Goal: Task Accomplishment & Management: Use online tool/utility

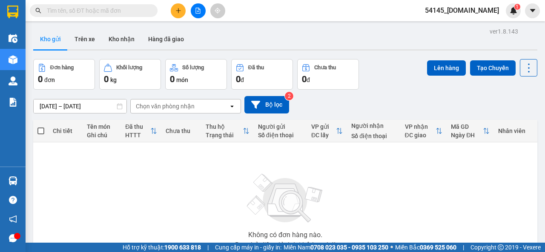
click at [466, 11] on span "54145_[DOMAIN_NAME]" at bounding box center [462, 10] width 88 height 11
click at [458, 25] on span "Đăng xuất" at bounding box center [472, 26] width 57 height 9
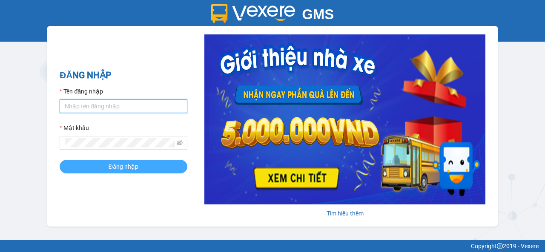
type input "[DOMAIN_NAME]"
click at [106, 167] on button "Đăng nhập" at bounding box center [124, 167] width 128 height 14
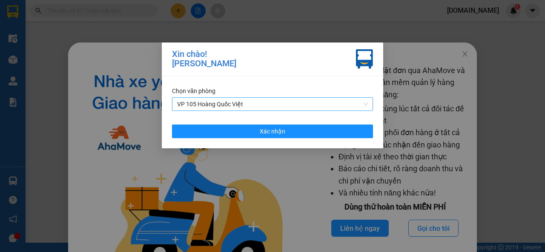
click at [367, 104] on span "VP 105 Hoàng Quốc Việt" at bounding box center [272, 104] width 191 height 13
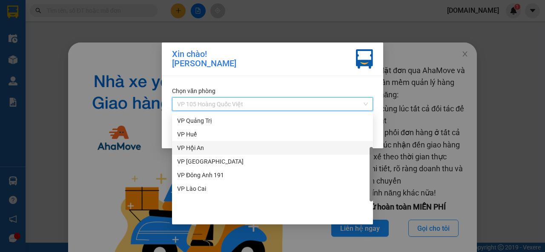
scroll to position [24, 0]
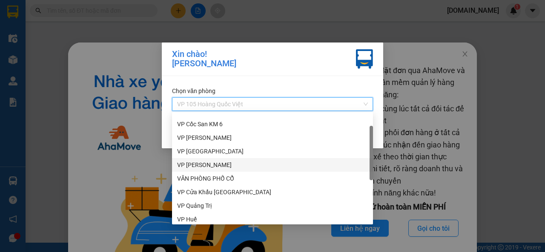
click at [207, 166] on div "VP [PERSON_NAME]" at bounding box center [272, 164] width 191 height 9
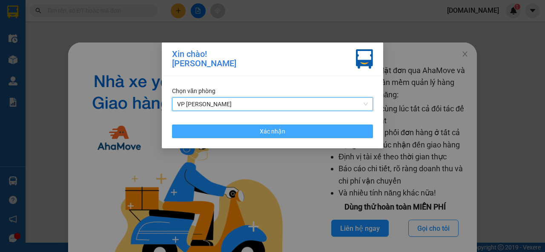
click at [287, 130] on button "Xác nhận" at bounding box center [272, 132] width 201 height 14
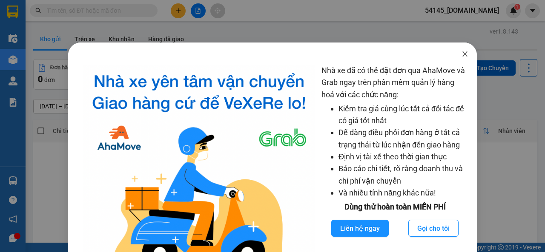
click at [461, 57] on icon "close" at bounding box center [464, 54] width 7 height 7
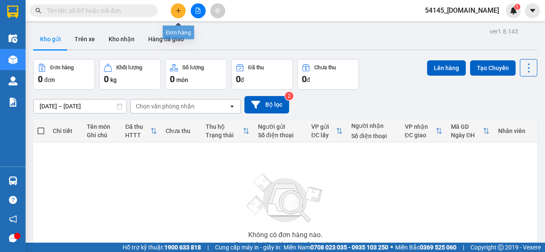
click at [182, 11] on button at bounding box center [178, 10] width 15 height 15
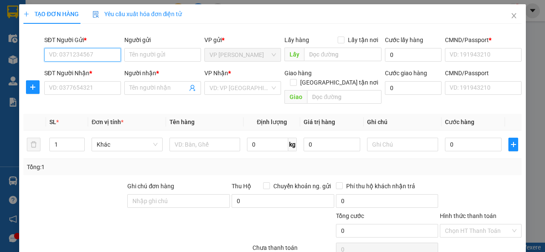
click at [98, 56] on input "SĐT Người Gửi *" at bounding box center [82, 55] width 77 height 14
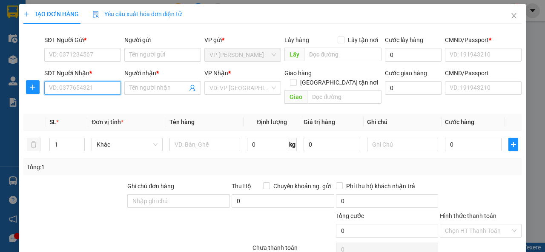
click at [94, 87] on input "SĐT Người Nhận *" at bounding box center [82, 88] width 77 height 14
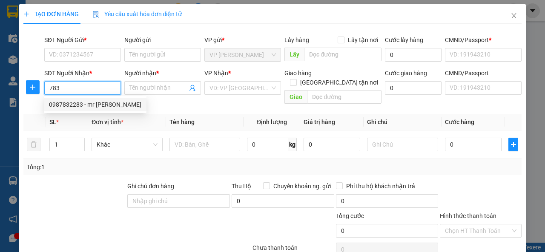
click at [88, 107] on div "0987832283 - mr [PERSON_NAME]" at bounding box center [95, 104] width 92 height 9
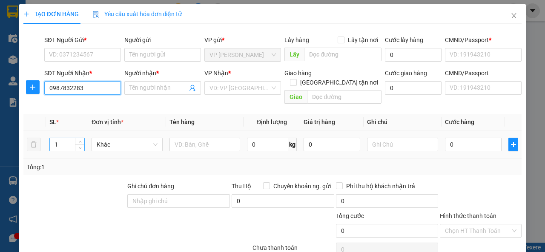
type input "0987832283"
drag, startPoint x: 61, startPoint y: 138, endPoint x: 35, endPoint y: 145, distance: 26.7
click at [49, 138] on div "Transit Pickup Surcharge Ids Transit Deliver Surcharge Ids Transit Deliver Surc…" at bounding box center [272, 168] width 498 height 274
type input "mr [PERSON_NAME]"
checkbox input "true"
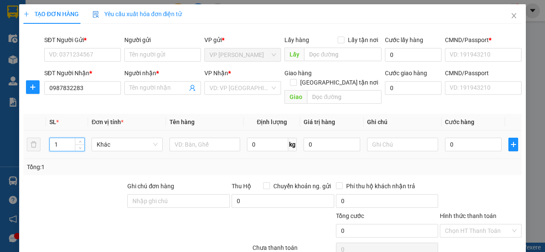
type input "la phù"
type input "123456789"
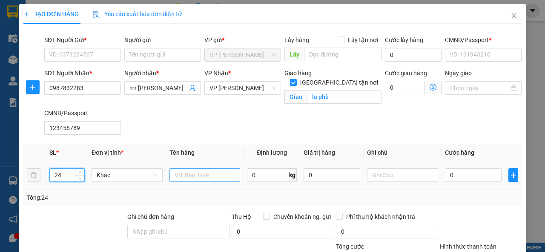
type input "24"
click at [199, 178] on input "text" at bounding box center [204, 176] width 71 height 14
type input "bìa + kẹo"
click at [469, 175] on input "0" at bounding box center [473, 176] width 57 height 14
type input "2"
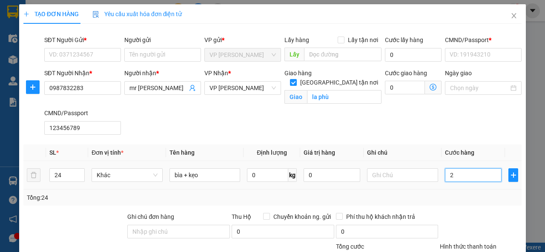
type input "2"
type input "28"
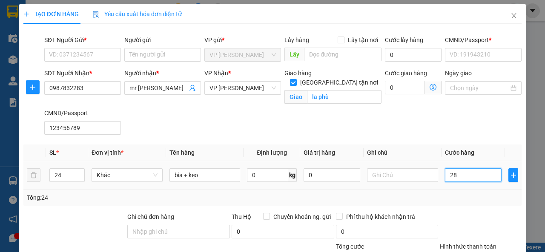
type input "280"
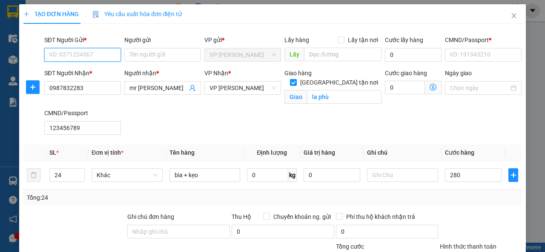
click at [106, 53] on input "SĐT Người Gửi *" at bounding box center [82, 55] width 77 height 14
type input "280.000"
click at [88, 68] on div "0988445268 - [PERSON_NAME]" at bounding box center [91, 71] width 84 height 9
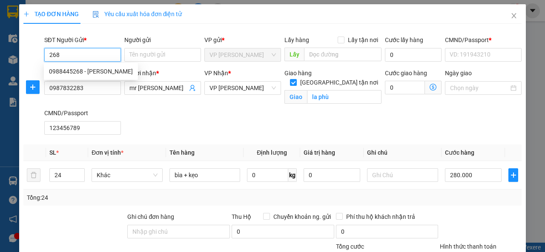
type input "0988445268"
type input "Mạnh"
type input "0123456789"
type input "0988445268"
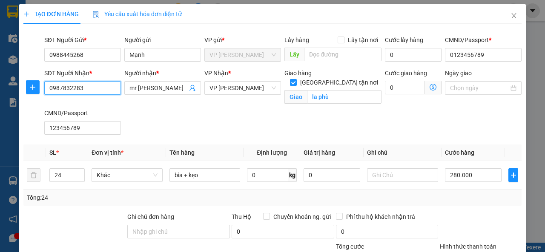
drag, startPoint x: 85, startPoint y: 89, endPoint x: 43, endPoint y: 92, distance: 42.2
click at [44, 92] on input "0987832283" at bounding box center [82, 88] width 77 height 14
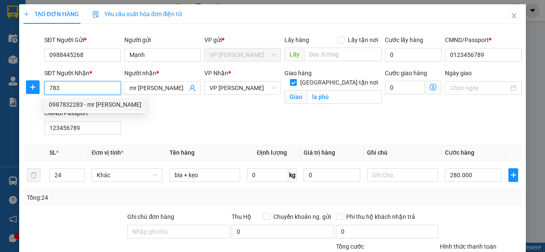
click at [63, 104] on div "0987832283 - mr [PERSON_NAME]" at bounding box center [95, 104] width 92 height 9
drag, startPoint x: 92, startPoint y: 86, endPoint x: 50, endPoint y: 90, distance: 41.5
click at [50, 90] on input "0987832283" at bounding box center [82, 88] width 77 height 14
click at [89, 89] on input "0987832283" at bounding box center [82, 88] width 77 height 14
drag, startPoint x: 89, startPoint y: 89, endPoint x: 54, endPoint y: 87, distance: 34.1
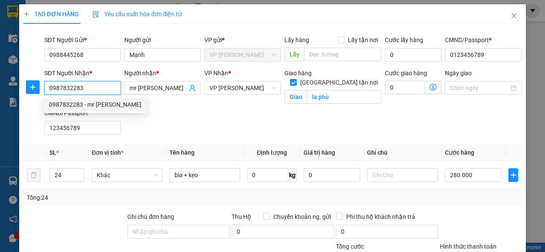
click at [54, 87] on input "0987832283" at bounding box center [82, 88] width 77 height 14
click at [139, 109] on div "SĐT Người Nhận * 783 Người nhận * mr [PERSON_NAME] VP Nhận * VP Thạch Bàn Giao …" at bounding box center [283, 104] width 481 height 70
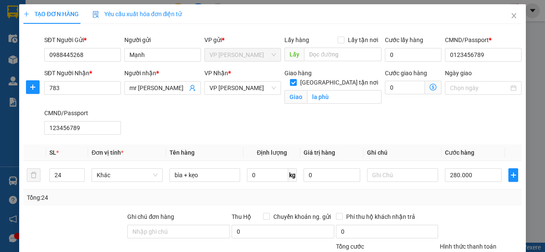
click at [123, 107] on div "Người nhận * mr [PERSON_NAME]" at bounding box center [163, 89] width 80 height 40
click at [269, 89] on span "VP [PERSON_NAME]" at bounding box center [242, 88] width 66 height 13
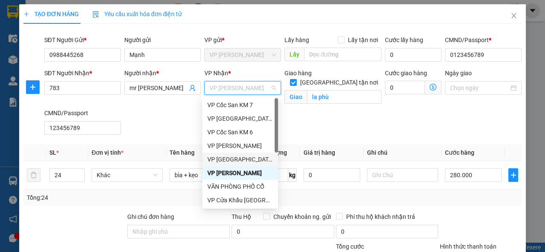
scroll to position [85, 0]
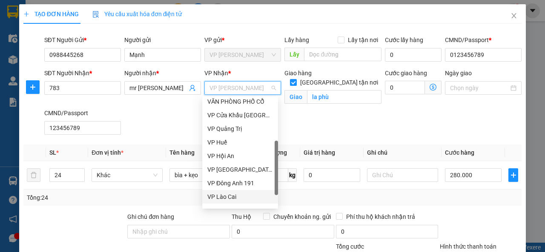
click at [235, 196] on div "VP Lào Cai" at bounding box center [240, 196] width 66 height 9
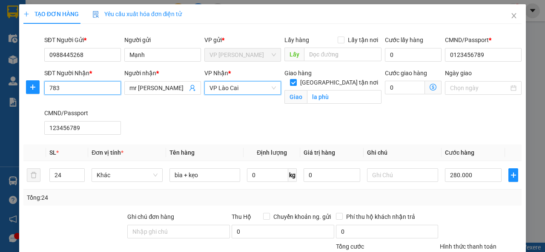
click at [77, 91] on input "783" at bounding box center [82, 88] width 77 height 14
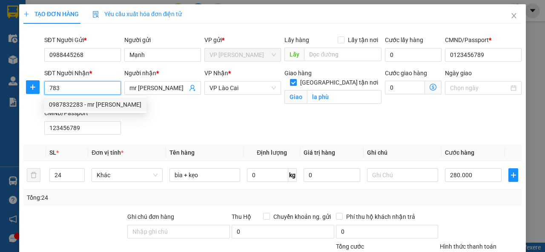
click at [116, 105] on div "0987832283 - mr [PERSON_NAME]" at bounding box center [95, 105] width 103 height 14
type input "0987832283"
drag, startPoint x: 97, startPoint y: 86, endPoint x: 46, endPoint y: 92, distance: 51.8
click at [47, 93] on input "0987832283" at bounding box center [82, 88] width 77 height 14
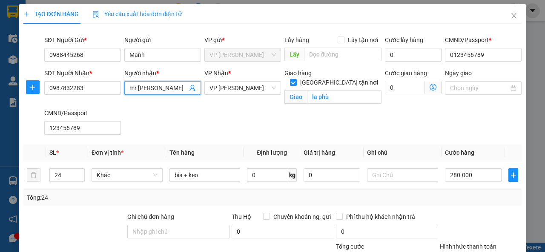
drag, startPoint x: 153, startPoint y: 89, endPoint x: 128, endPoint y: 93, distance: 25.3
click at [128, 93] on span "mr [PERSON_NAME]" at bounding box center [162, 88] width 77 height 14
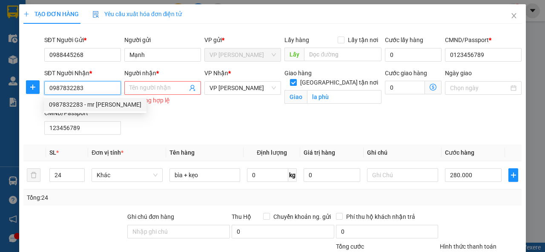
drag, startPoint x: 91, startPoint y: 88, endPoint x: 43, endPoint y: 92, distance: 48.3
click at [44, 92] on input "0987832283" at bounding box center [82, 88] width 77 height 14
type input "783"
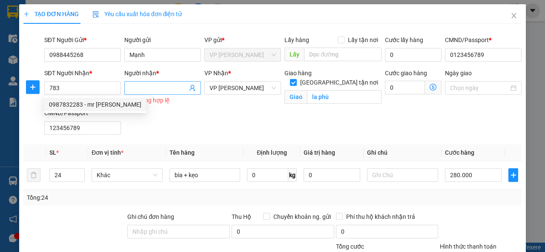
click at [163, 89] on input "Người nhận *" at bounding box center [158, 87] width 58 height 9
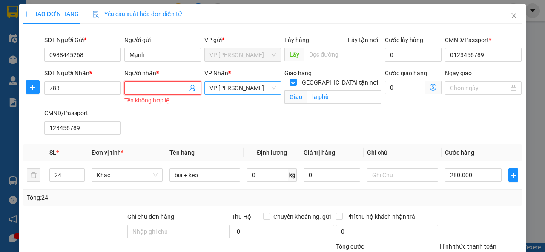
click at [270, 88] on span "VP [PERSON_NAME]" at bounding box center [242, 88] width 66 height 13
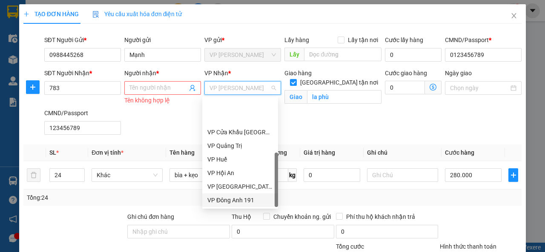
scroll to position [109, 0]
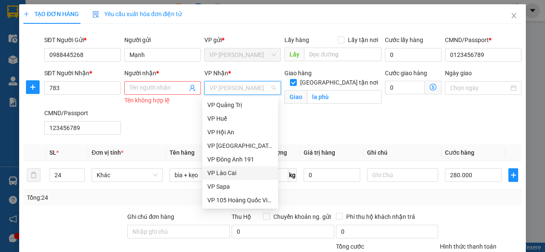
click at [241, 171] on div "VP Lào Cai" at bounding box center [240, 173] width 66 height 9
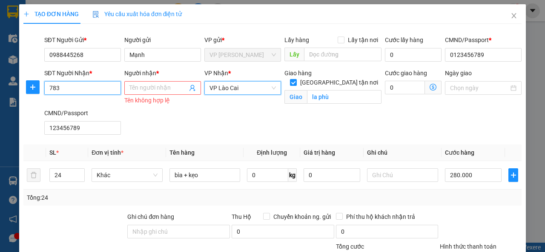
click at [90, 89] on input "783" at bounding box center [82, 88] width 77 height 14
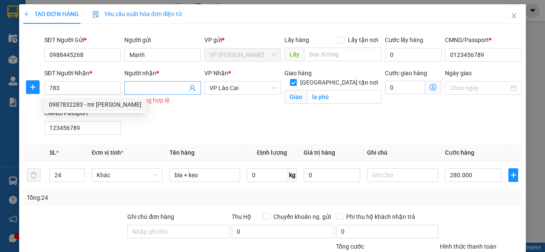
click at [156, 90] on input "Người nhận *" at bounding box center [158, 87] width 58 height 9
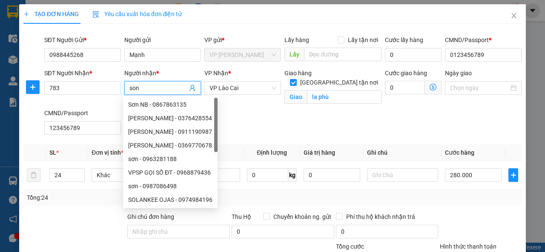
type input "son l"
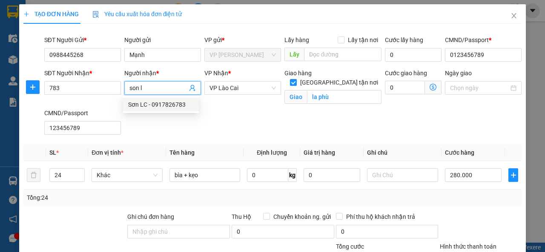
click at [150, 102] on div "Sơn LC - 0917826783" at bounding box center [161, 104] width 66 height 9
type input "0917826783"
type input "Sơn LC"
checkbox input "false"
type input "học lc"
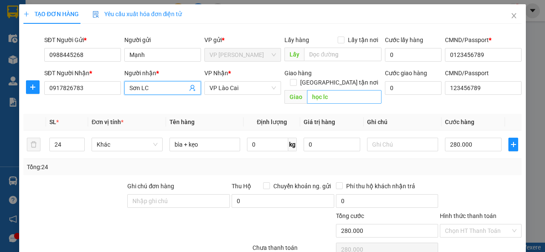
type input "Sơn LC"
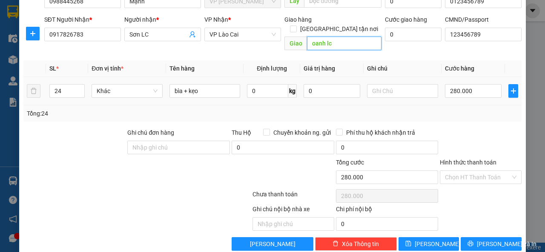
scroll to position [58, 0]
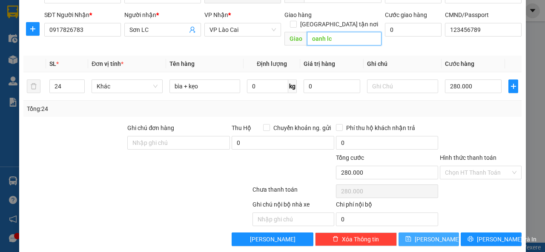
type input "oanh lc"
click at [420, 233] on button "[PERSON_NAME]" at bounding box center [428, 240] width 61 height 14
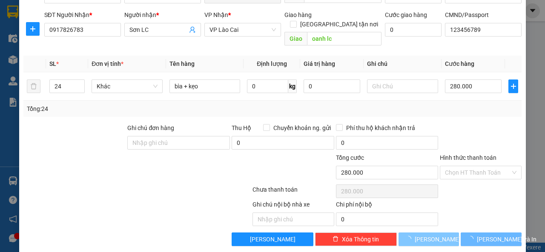
type input "1"
type input "0"
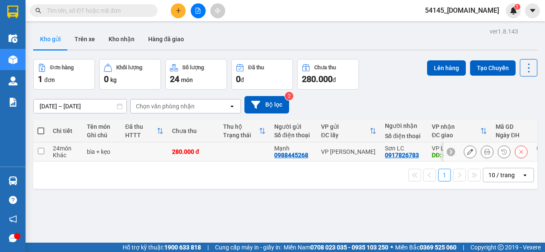
click at [40, 153] on input "checkbox" at bounding box center [41, 151] width 6 height 6
checkbox input "true"
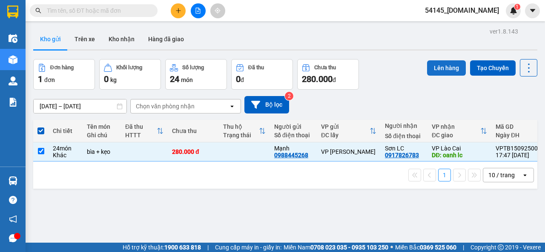
click at [446, 68] on button "Lên hàng" at bounding box center [446, 67] width 39 height 15
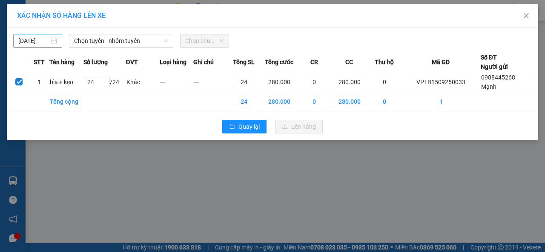
click at [46, 38] on body "Kết quả tìm kiếm ( 0 ) Bộ lọc No Data 54145_[DOMAIN_NAME] 1 Điều hành xe Kho hà…" at bounding box center [272, 126] width 545 height 252
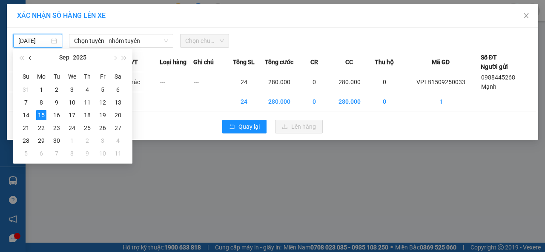
click at [32, 59] on span "button" at bounding box center [31, 58] width 4 height 4
click at [72, 128] on div "20" at bounding box center [72, 128] width 10 height 10
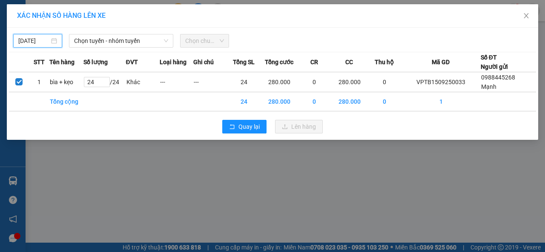
type input "[DATE]"
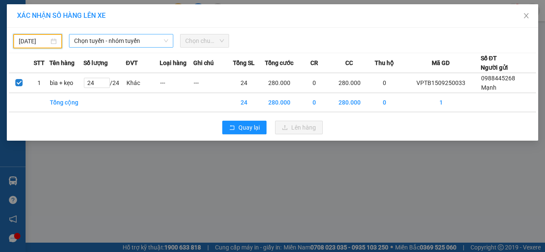
click at [167, 41] on icon "down" at bounding box center [165, 40] width 5 height 5
click at [141, 43] on span "Chọn tuyến - nhóm tuyến" at bounding box center [121, 40] width 94 height 13
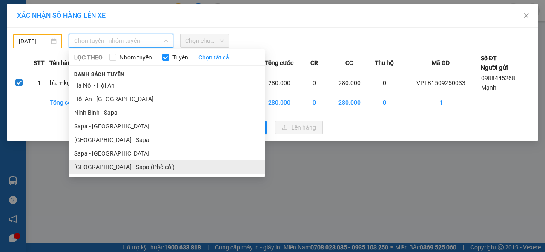
click at [90, 165] on li "[GEOGRAPHIC_DATA] - Sapa (Phố cổ )" at bounding box center [167, 167] width 196 height 14
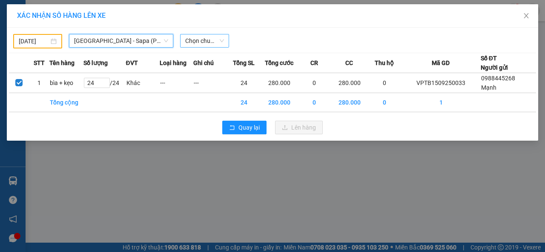
click at [219, 40] on span "Chọn chuyến" at bounding box center [204, 40] width 39 height 13
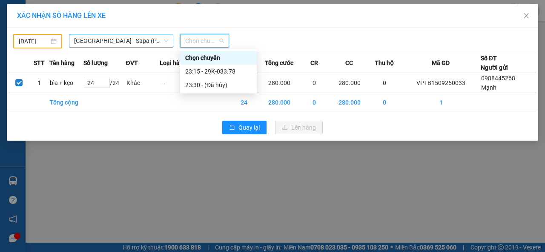
click at [136, 40] on span "[GEOGRAPHIC_DATA] - Sapa (Phố cổ )" at bounding box center [121, 40] width 94 height 13
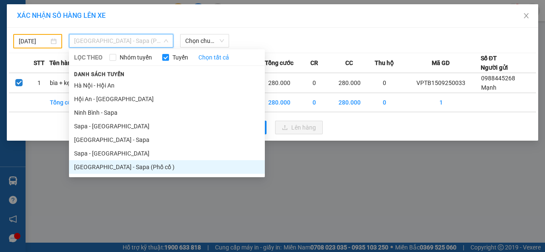
click at [101, 138] on li "[GEOGRAPHIC_DATA] - Sapa" at bounding box center [167, 140] width 196 height 14
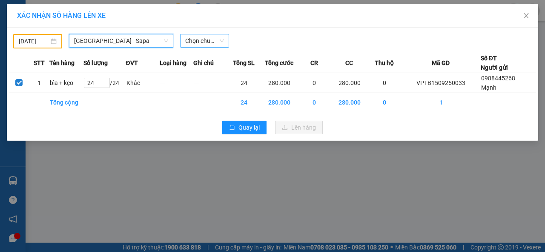
click at [219, 38] on span "Chọn chuyến" at bounding box center [204, 40] width 39 height 13
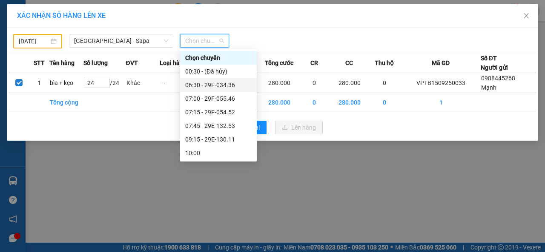
click at [209, 86] on div "06:30 - 29F-034.36" at bounding box center [218, 84] width 66 height 9
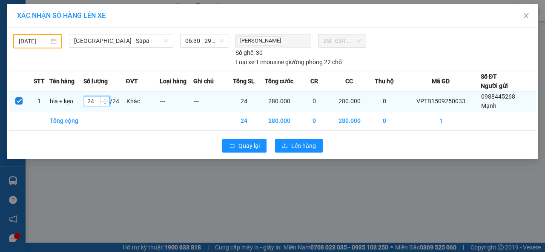
drag, startPoint x: 98, startPoint y: 99, endPoint x: 85, endPoint y: 105, distance: 14.5
click at [85, 105] on div "24" at bounding box center [97, 101] width 26 height 10
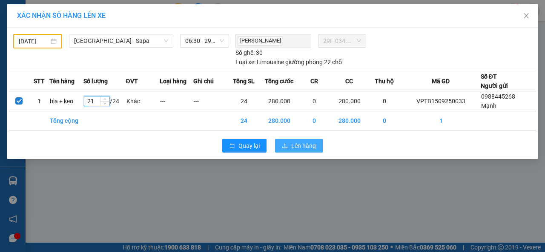
type input "21"
click at [302, 143] on span "Lên hàng" at bounding box center [303, 145] width 25 height 9
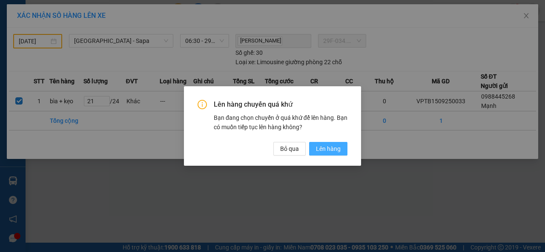
click at [326, 148] on span "Lên hàng" at bounding box center [328, 148] width 25 height 9
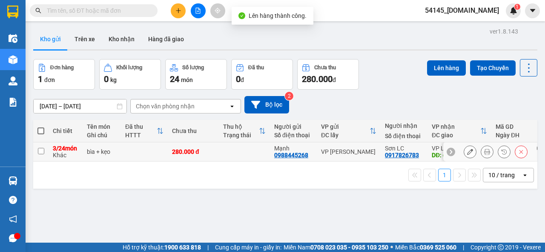
drag, startPoint x: 40, startPoint y: 155, endPoint x: 53, endPoint y: 147, distance: 15.5
click at [41, 154] on input "checkbox" at bounding box center [41, 151] width 6 height 6
checkbox input "true"
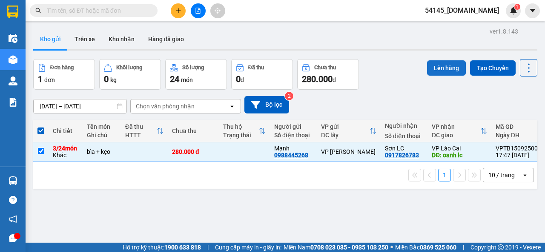
click at [435, 70] on button "Lên hàng" at bounding box center [446, 67] width 39 height 15
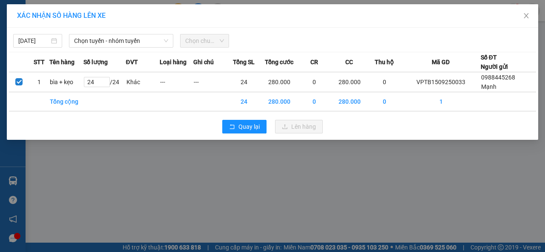
type input "3"
click at [36, 40] on input "[DATE]" at bounding box center [33, 40] width 31 height 9
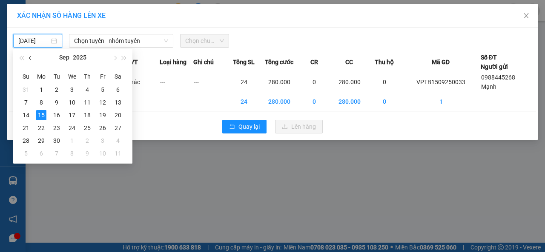
click at [31, 60] on span "button" at bounding box center [31, 58] width 4 height 4
click at [68, 128] on div "20" at bounding box center [72, 128] width 10 height 10
type input "[DATE]"
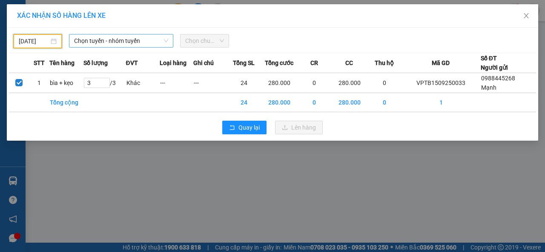
click at [127, 44] on span "Chọn tuyến - nhóm tuyến" at bounding box center [121, 40] width 94 height 13
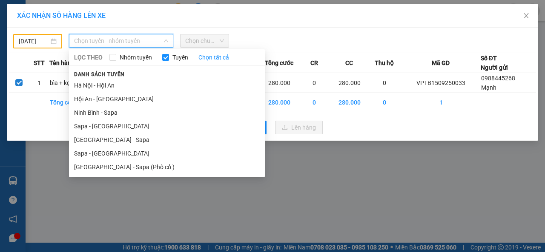
click at [99, 140] on li "[GEOGRAPHIC_DATA] - Sapa" at bounding box center [167, 140] width 196 height 14
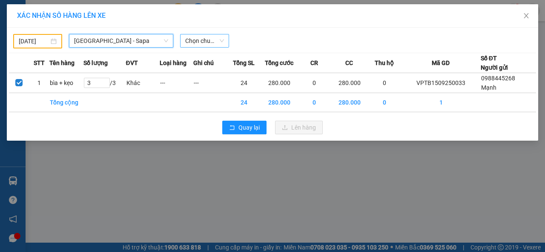
click at [210, 43] on span "Chọn chuyến" at bounding box center [204, 40] width 39 height 13
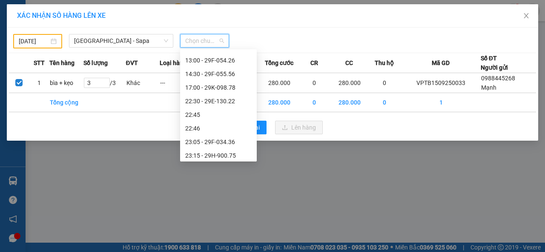
scroll to position [128, 0]
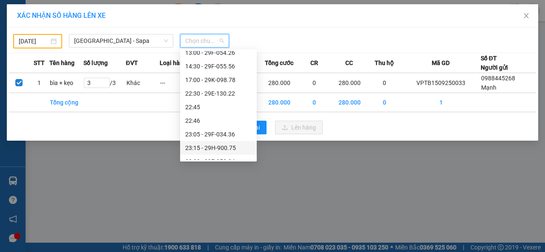
click at [204, 145] on div "23:15 - 29H-900.75" at bounding box center [218, 147] width 66 height 9
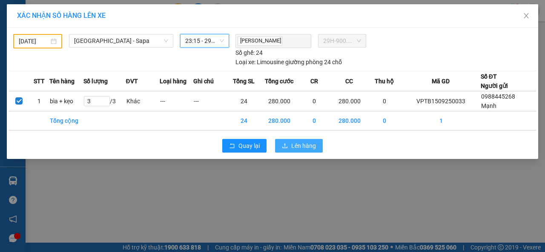
click at [308, 146] on span "Lên hàng" at bounding box center [303, 145] width 25 height 9
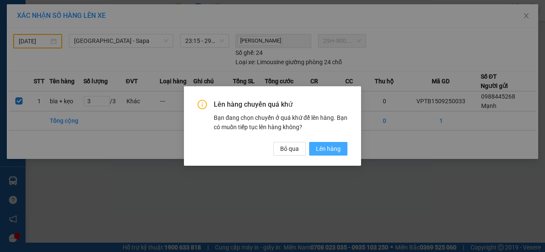
click at [323, 149] on span "Lên hàng" at bounding box center [328, 148] width 25 height 9
